Goal: Information Seeking & Learning: Learn about a topic

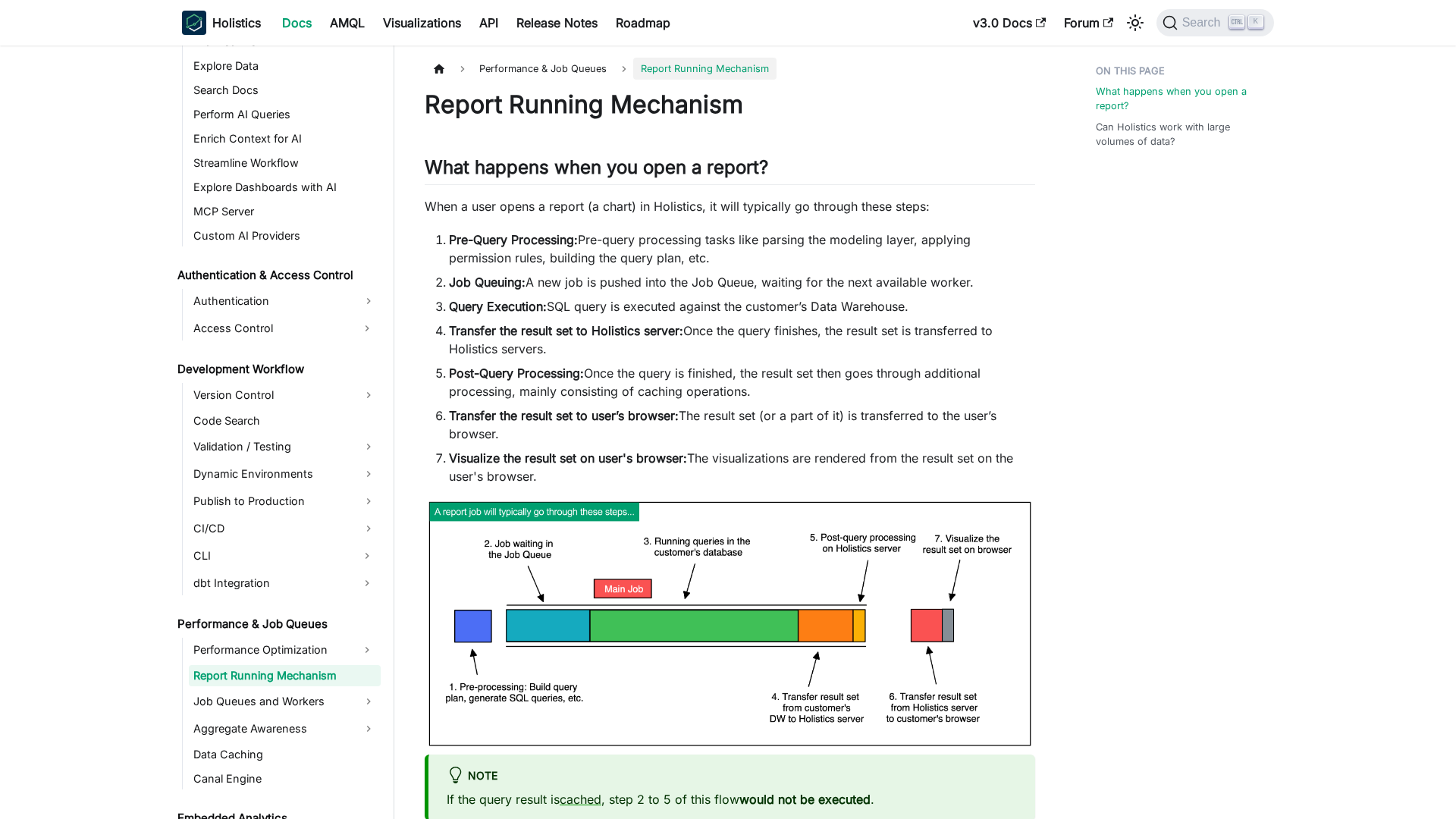
scroll to position [867, 0]
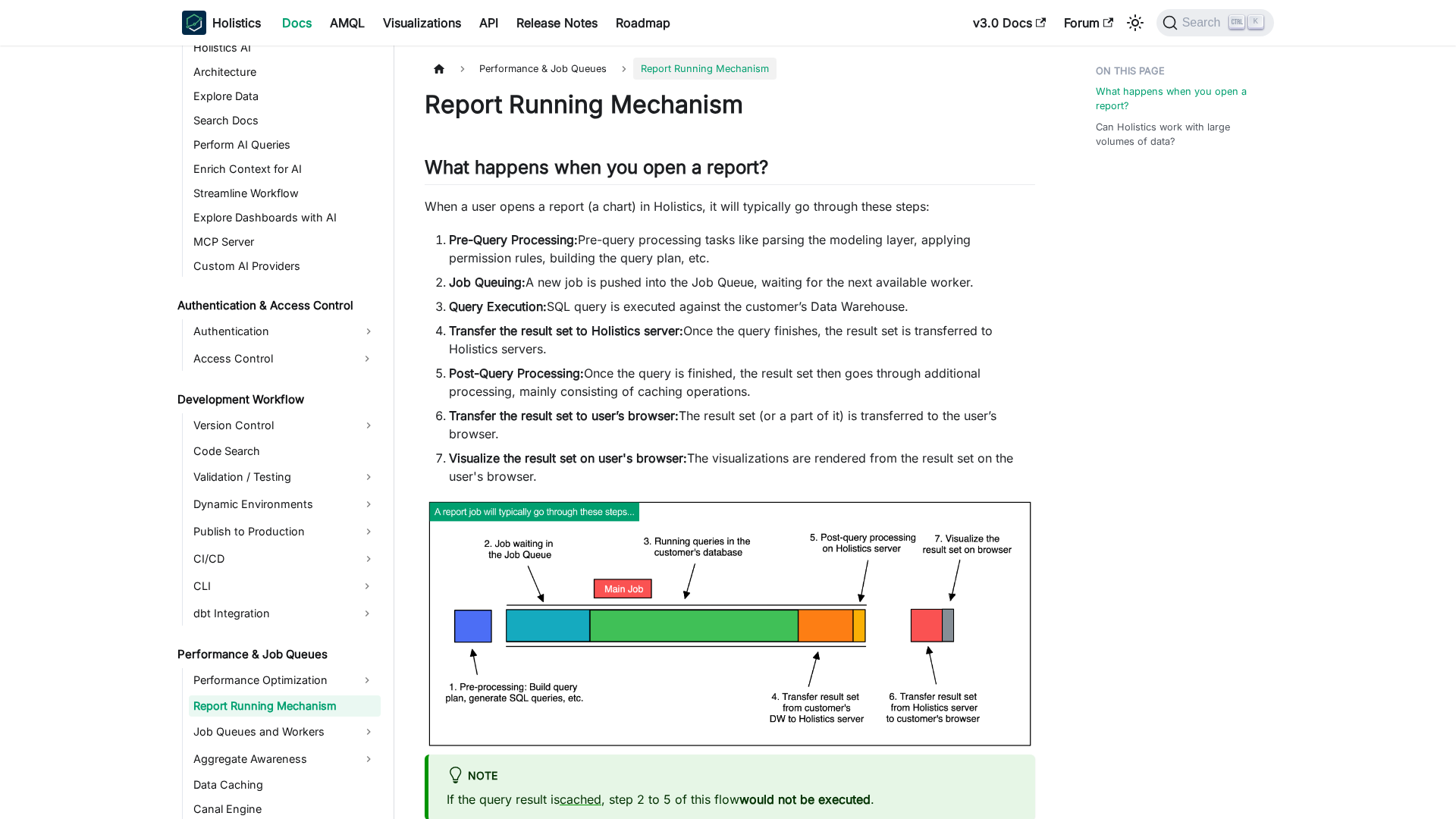
scroll to position [867, 0]
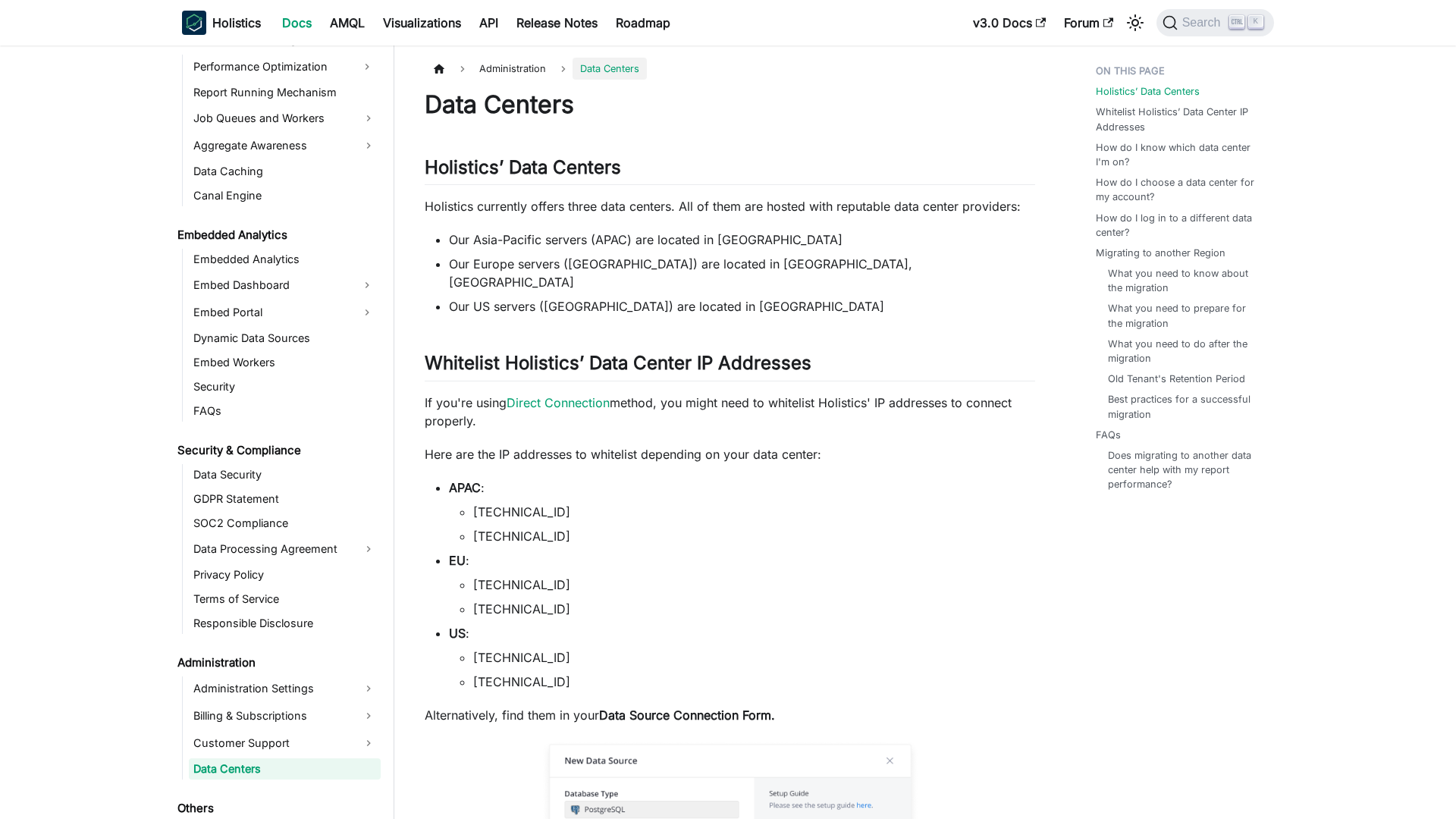
scroll to position [1489, 0]
